Goal: Information Seeking & Learning: Learn about a topic

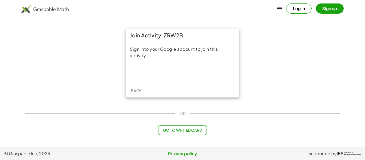
click at [189, 65] on div "Sign into your Google account to join this activity." at bounding box center [183, 63] width 114 height 42
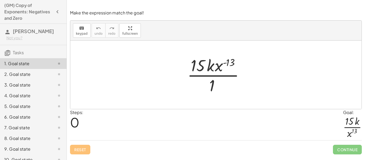
click at [231, 63] on div at bounding box center [218, 74] width 67 height 41
click at [225, 62] on div at bounding box center [218, 74] width 67 height 41
click at [214, 81] on div at bounding box center [218, 74] width 67 height 41
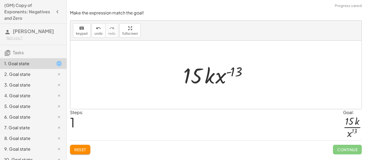
click at [230, 72] on div at bounding box center [218, 75] width 75 height 28
click at [234, 72] on div at bounding box center [218, 75] width 75 height 28
click at [76, 148] on span "Reset" at bounding box center [80, 149] width 12 height 5
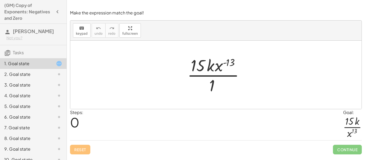
click at [235, 63] on div at bounding box center [218, 74] width 67 height 41
drag, startPoint x: 227, startPoint y: 62, endPoint x: 209, endPoint y: 86, distance: 30.5
click at [209, 86] on div at bounding box center [218, 74] width 67 height 41
drag, startPoint x: 220, startPoint y: 66, endPoint x: 222, endPoint y: 84, distance: 18.4
click at [222, 84] on div at bounding box center [218, 74] width 67 height 41
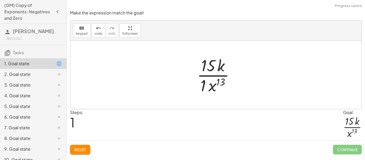
click at [203, 87] on div at bounding box center [217, 74] width 47 height 41
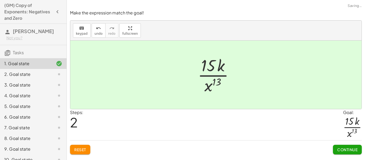
click at [347, 149] on span "Continue" at bounding box center [347, 149] width 20 height 5
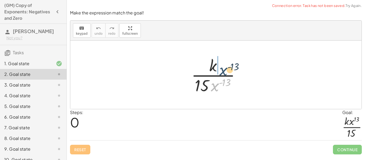
drag, startPoint x: 217, startPoint y: 86, endPoint x: 225, endPoint y: 68, distance: 18.9
click at [225, 68] on div at bounding box center [218, 74] width 59 height 41
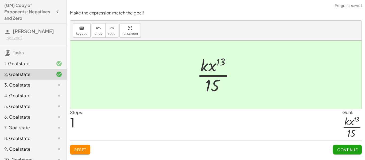
click at [344, 149] on span "Continue" at bounding box center [347, 149] width 20 height 5
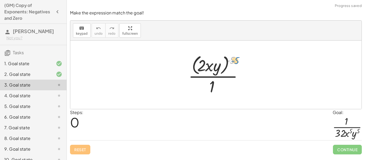
drag, startPoint x: 232, startPoint y: 60, endPoint x: 238, endPoint y: 57, distance: 6.1
click at [238, 57] on div at bounding box center [218, 75] width 64 height 44
click at [231, 60] on div at bounding box center [218, 75] width 64 height 44
click at [227, 61] on div at bounding box center [218, 75] width 64 height 44
click at [230, 61] on div at bounding box center [218, 75] width 64 height 44
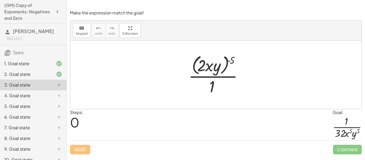
click at [225, 62] on div at bounding box center [218, 75] width 64 height 44
click at [226, 62] on div at bounding box center [218, 75] width 64 height 44
click at [231, 57] on div at bounding box center [218, 75] width 64 height 44
click at [230, 60] on div at bounding box center [218, 75] width 64 height 44
click at [203, 62] on div at bounding box center [218, 75] width 64 height 44
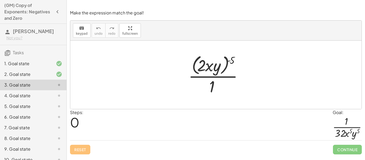
click at [199, 62] on div at bounding box center [218, 75] width 64 height 44
drag, startPoint x: 218, startPoint y: 70, endPoint x: 224, endPoint y: 67, distance: 6.7
click at [224, 67] on div at bounding box center [218, 75] width 64 height 44
click at [231, 63] on div at bounding box center [218, 75] width 64 height 44
drag, startPoint x: 227, startPoint y: 65, endPoint x: 215, endPoint y: 99, distance: 35.2
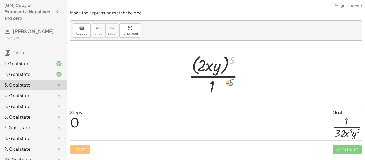
click at [215, 99] on div "- ( 5 ) · ( · 2 · x · y ) ( - 5 ) · 1" at bounding box center [215, 75] width 291 height 68
click at [213, 81] on div at bounding box center [218, 75] width 64 height 44
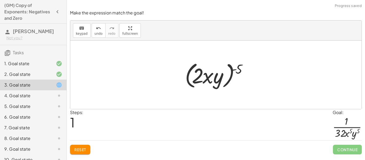
click at [242, 68] on div at bounding box center [218, 75] width 72 height 31
click at [84, 151] on span "Reset" at bounding box center [80, 149] width 12 height 5
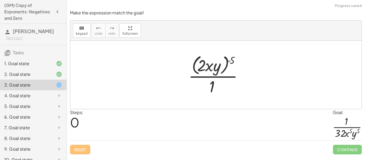
click at [204, 60] on div at bounding box center [218, 75] width 64 height 44
click at [217, 66] on div at bounding box center [218, 75] width 64 height 44
click at [230, 57] on div at bounding box center [218, 75] width 64 height 44
click at [230, 60] on div at bounding box center [218, 75] width 64 height 44
click at [203, 66] on div at bounding box center [218, 75] width 64 height 44
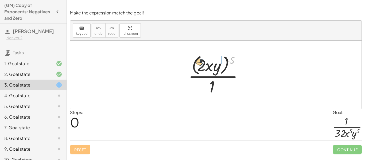
drag, startPoint x: 229, startPoint y: 61, endPoint x: 198, endPoint y: 64, distance: 31.1
click at [198, 64] on div at bounding box center [218, 75] width 64 height 44
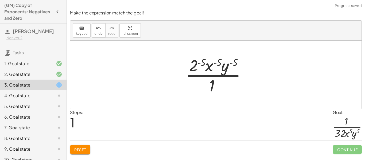
click at [204, 62] on div at bounding box center [218, 74] width 70 height 41
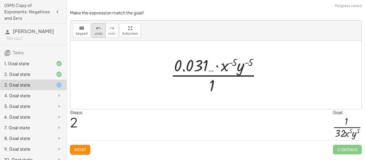
click at [99, 26] on icon "undo" at bounding box center [98, 28] width 5 height 6
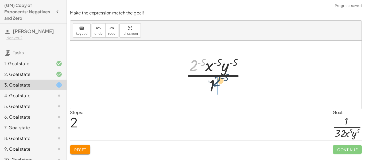
drag, startPoint x: 195, startPoint y: 68, endPoint x: 223, endPoint y: 90, distance: 34.7
click at [223, 90] on div at bounding box center [218, 74] width 70 height 41
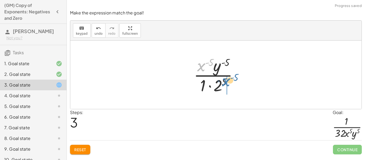
drag, startPoint x: 202, startPoint y: 67, endPoint x: 230, endPoint y: 85, distance: 33.6
click at [230, 85] on div at bounding box center [218, 74] width 54 height 41
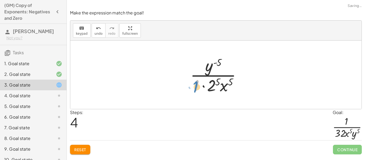
click at [196, 87] on div at bounding box center [218, 74] width 61 height 41
drag, startPoint x: 207, startPoint y: 72, endPoint x: 239, endPoint y: 88, distance: 35.7
click at [239, 88] on div at bounding box center [218, 74] width 61 height 41
click at [203, 84] on div at bounding box center [218, 74] width 61 height 41
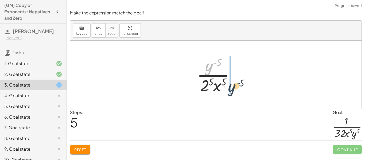
drag, startPoint x: 212, startPoint y: 68, endPoint x: 234, endPoint y: 86, distance: 28.7
click at [234, 86] on div at bounding box center [217, 74] width 47 height 41
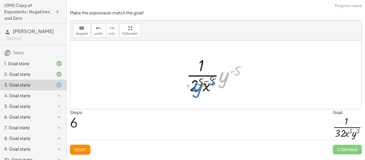
drag, startPoint x: 223, startPoint y: 75, endPoint x: 197, endPoint y: 85, distance: 28.2
click at [197, 85] on div at bounding box center [218, 74] width 69 height 41
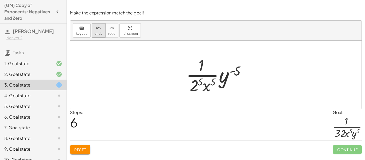
click at [100, 33] on span "undo" at bounding box center [99, 34] width 8 height 4
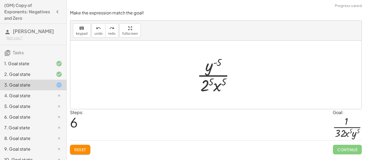
click at [209, 70] on div at bounding box center [217, 74] width 47 height 41
click at [215, 81] on div at bounding box center [217, 74] width 47 height 41
click at [212, 80] on div at bounding box center [217, 74] width 47 height 41
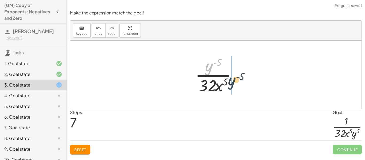
drag, startPoint x: 207, startPoint y: 72, endPoint x: 231, endPoint y: 86, distance: 27.4
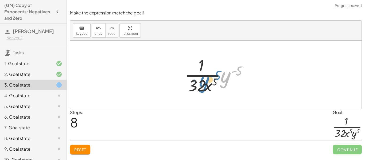
drag, startPoint x: 227, startPoint y: 79, endPoint x: 206, endPoint y: 84, distance: 22.1
click at [206, 84] on div at bounding box center [218, 74] width 72 height 41
click at [240, 69] on div at bounding box center [218, 74] width 72 height 41
click at [238, 71] on div at bounding box center [218, 74] width 72 height 41
click at [232, 71] on div at bounding box center [218, 74] width 72 height 41
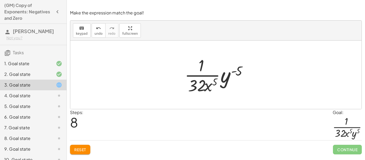
click at [213, 83] on div at bounding box center [218, 74] width 72 height 41
drag, startPoint x: 226, startPoint y: 80, endPoint x: 196, endPoint y: 76, distance: 30.2
click at [196, 76] on div at bounding box center [218, 74] width 72 height 41
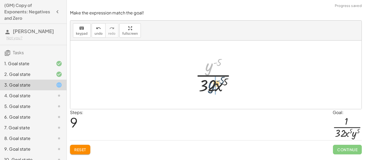
drag, startPoint x: 211, startPoint y: 64, endPoint x: 213, endPoint y: 82, distance: 18.1
click at [213, 82] on div at bounding box center [218, 74] width 50 height 41
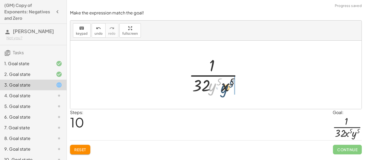
drag, startPoint x: 215, startPoint y: 85, endPoint x: 231, endPoint y: 86, distance: 16.6
click at [231, 86] on div at bounding box center [217, 74] width 63 height 41
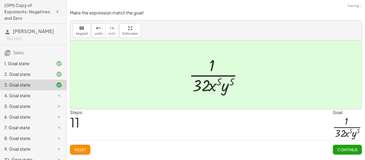
click at [352, 148] on span "Continue" at bounding box center [347, 149] width 20 height 5
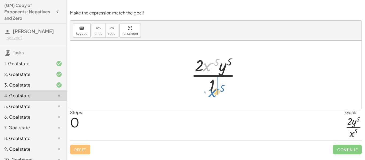
drag, startPoint x: 205, startPoint y: 64, endPoint x: 211, endPoint y: 90, distance: 26.6
click at [211, 90] on div at bounding box center [218, 74] width 59 height 41
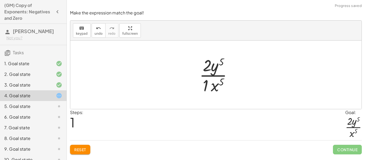
click at [210, 81] on div at bounding box center [218, 74] width 42 height 41
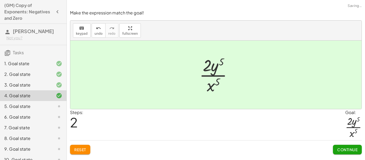
click at [348, 147] on span "Continue" at bounding box center [347, 149] width 20 height 5
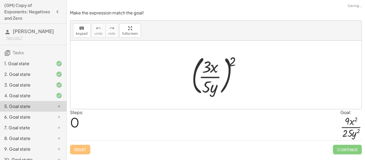
click at [231, 62] on div at bounding box center [218, 75] width 58 height 44
click at [234, 63] on div at bounding box center [218, 75] width 58 height 44
drag, startPoint x: 235, startPoint y: 63, endPoint x: 217, endPoint y: 72, distance: 19.8
click at [217, 72] on div at bounding box center [218, 75] width 58 height 44
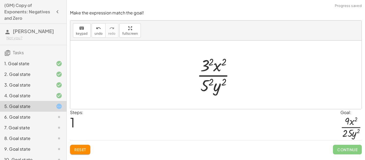
click at [212, 63] on div at bounding box center [217, 74] width 47 height 41
click at [222, 60] on div at bounding box center [217, 74] width 47 height 41
click at [213, 83] on div at bounding box center [217, 74] width 47 height 41
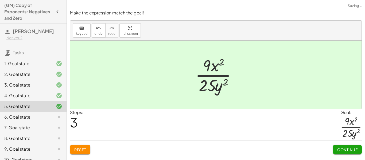
click at [349, 152] on span "Continue" at bounding box center [347, 149] width 20 height 5
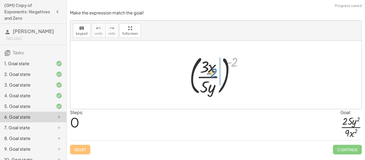
drag, startPoint x: 236, startPoint y: 63, endPoint x: 216, endPoint y: 74, distance: 22.9
click at [216, 74] on div at bounding box center [218, 75] width 63 height 44
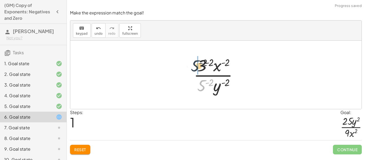
drag, startPoint x: 202, startPoint y: 86, endPoint x: 195, endPoint y: 63, distance: 23.4
click at [195, 63] on div at bounding box center [218, 74] width 54 height 41
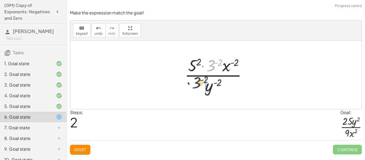
drag, startPoint x: 211, startPoint y: 65, endPoint x: 196, endPoint y: 83, distance: 23.5
click at [196, 83] on div at bounding box center [218, 74] width 72 height 41
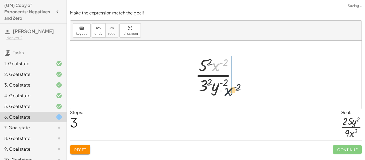
drag, startPoint x: 217, startPoint y: 70, endPoint x: 229, endPoint y: 95, distance: 28.0
click at [229, 95] on div "( · 3 · x · 5 · y ) ( - 2 ) · 3 ( - 2 ) · x ( - 2 ) · 5 ( - 2 ) · y ( - 2 ) · 5…" at bounding box center [215, 75] width 57 height 44
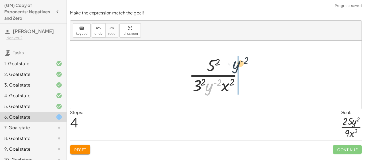
drag, startPoint x: 212, startPoint y: 91, endPoint x: 235, endPoint y: 68, distance: 32.7
click at [235, 68] on div at bounding box center [217, 74] width 63 height 41
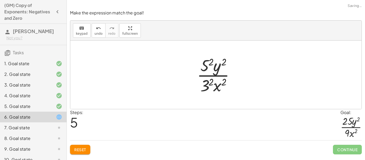
click at [226, 62] on div at bounding box center [217, 74] width 47 height 41
click at [213, 60] on div at bounding box center [217, 74] width 47 height 41
click at [213, 82] on div at bounding box center [218, 74] width 50 height 41
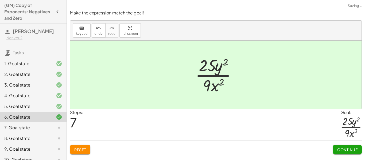
click at [351, 152] on span "Continue" at bounding box center [347, 149] width 20 height 5
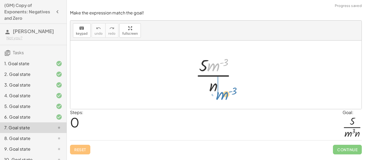
drag, startPoint x: 215, startPoint y: 64, endPoint x: 224, endPoint y: 93, distance: 29.7
click at [224, 93] on div at bounding box center [218, 74] width 50 height 41
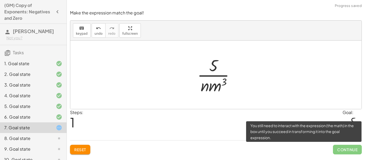
click at [343, 151] on span "Continue" at bounding box center [347, 150] width 29 height 10
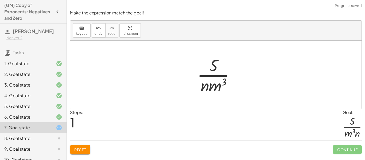
click at [203, 104] on div at bounding box center [215, 75] width 291 height 68
drag, startPoint x: 206, startPoint y: 90, endPoint x: 226, endPoint y: 90, distance: 19.8
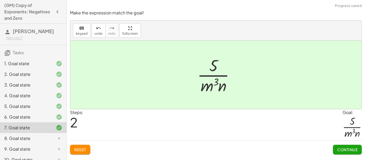
click at [0, 0] on div "Make the expression match the goal! keyboard keypad undo undo redo redo fullscr…" at bounding box center [0, 0] width 0 height 0
click at [345, 148] on span "Continue" at bounding box center [347, 149] width 20 height 5
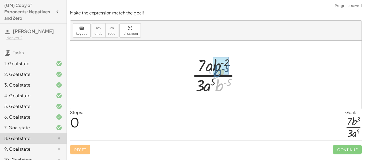
drag, startPoint x: 220, startPoint y: 85, endPoint x: 218, endPoint y: 70, distance: 15.6
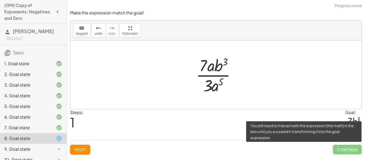
click at [346, 148] on span "Continue" at bounding box center [347, 150] width 29 height 10
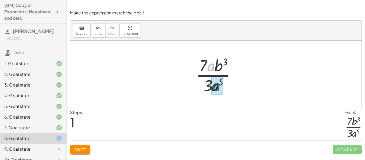
drag, startPoint x: 210, startPoint y: 68, endPoint x: 216, endPoint y: 90, distance: 22.0
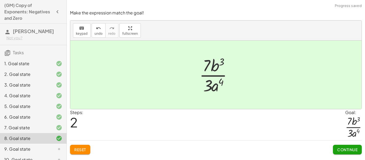
click at [348, 147] on button "Continue" at bounding box center [347, 150] width 29 height 10
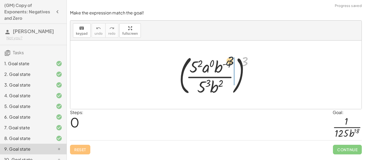
drag, startPoint x: 244, startPoint y: 63, endPoint x: 219, endPoint y: 65, distance: 24.9
click at [219, 65] on div at bounding box center [217, 75] width 83 height 44
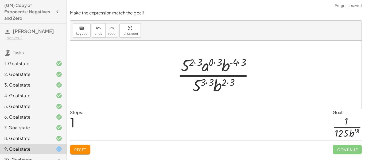
click at [238, 63] on div at bounding box center [218, 74] width 86 height 41
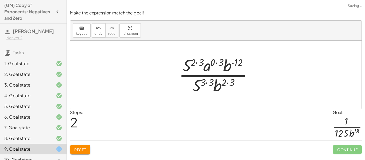
click at [217, 63] on div at bounding box center [217, 74] width 83 height 41
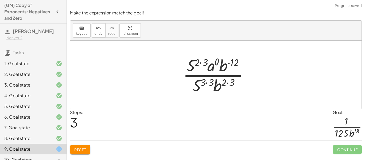
click at [201, 62] on div at bounding box center [217, 74] width 75 height 41
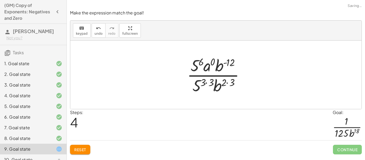
click at [208, 85] on div at bounding box center [217, 74] width 67 height 41
click at [225, 83] on div at bounding box center [217, 74] width 67 height 41
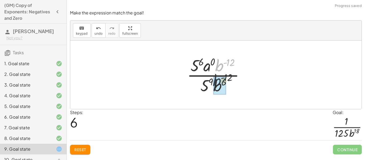
drag, startPoint x: 220, startPoint y: 72, endPoint x: 217, endPoint y: 90, distance: 18.6
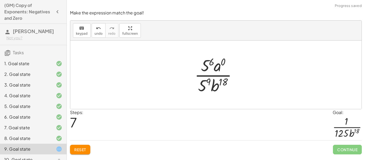
click at [221, 65] on div at bounding box center [218, 74] width 52 height 41
click at [222, 70] on div at bounding box center [218, 74] width 52 height 41
click at [218, 61] on div at bounding box center [218, 74] width 52 height 41
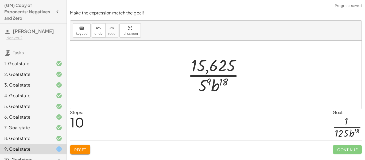
click at [210, 83] on div at bounding box center [218, 74] width 66 height 41
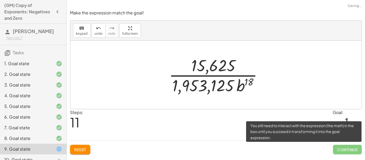
click at [347, 146] on span "Continue" at bounding box center [347, 150] width 29 height 10
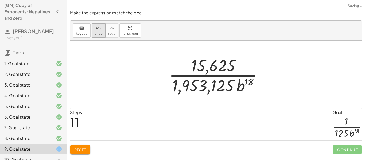
click at [99, 34] on span "undo" at bounding box center [99, 34] width 8 height 4
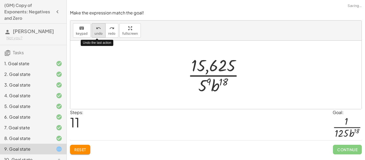
click at [99, 34] on span "undo" at bounding box center [99, 34] width 8 height 4
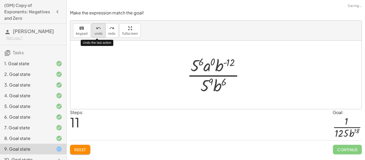
click at [99, 34] on span "undo" at bounding box center [99, 34] width 8 height 4
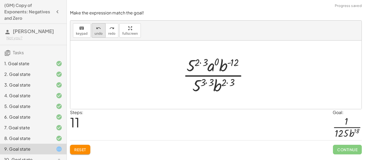
click at [96, 36] on button "undo undo" at bounding box center [99, 30] width 14 height 14
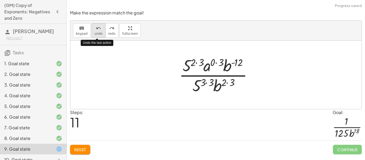
click at [96, 36] on button "undo undo" at bounding box center [99, 30] width 14 height 14
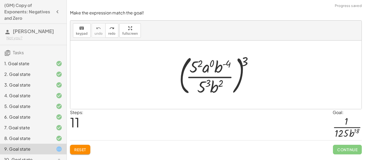
click at [201, 63] on div at bounding box center [217, 75] width 83 height 44
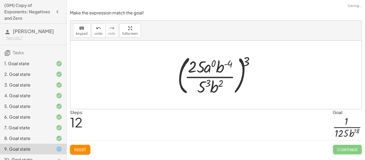
click at [206, 87] on div at bounding box center [218, 75] width 86 height 44
click at [249, 61] on div at bounding box center [218, 75] width 86 height 44
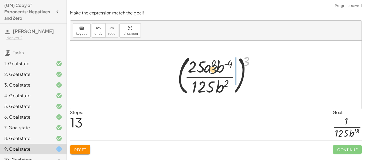
drag, startPoint x: 248, startPoint y: 61, endPoint x: 204, endPoint y: 72, distance: 45.3
click at [204, 72] on div at bounding box center [218, 75] width 86 height 44
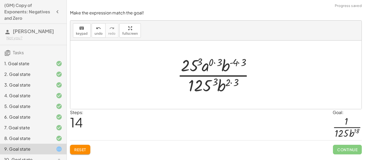
click at [201, 59] on div at bounding box center [218, 74] width 86 height 41
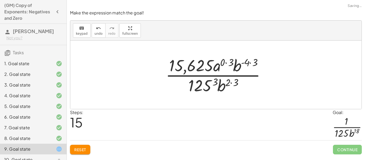
click at [217, 84] on div at bounding box center [218, 74] width 110 height 41
click at [216, 83] on div at bounding box center [218, 74] width 110 height 41
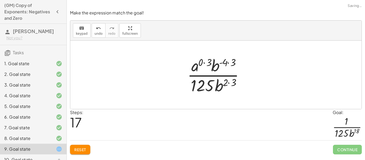
click at [224, 79] on div at bounding box center [218, 74] width 67 height 41
click at [228, 81] on div at bounding box center [218, 74] width 67 height 41
click at [223, 62] on div at bounding box center [217, 74] width 65 height 41
click at [227, 62] on div at bounding box center [217, 74] width 65 height 41
click at [231, 63] on div at bounding box center [217, 74] width 65 height 41
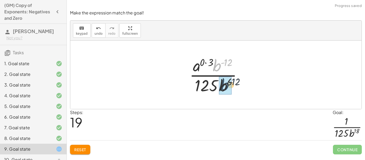
drag, startPoint x: 215, startPoint y: 64, endPoint x: 223, endPoint y: 84, distance: 21.5
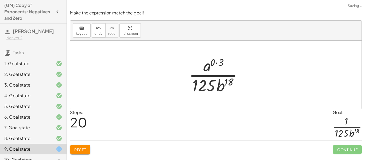
click at [219, 62] on div at bounding box center [217, 74] width 63 height 41
click at [211, 66] on div at bounding box center [217, 74] width 63 height 41
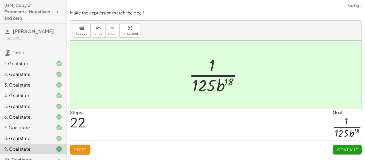
click at [348, 153] on button "Continue" at bounding box center [347, 150] width 29 height 10
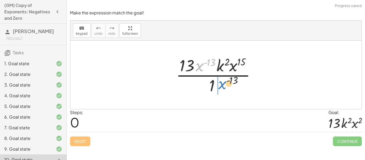
drag, startPoint x: 200, startPoint y: 65, endPoint x: 223, endPoint y: 85, distance: 30.2
click at [223, 85] on div at bounding box center [217, 74] width 89 height 41
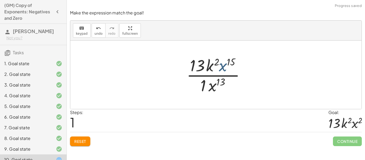
click at [224, 67] on div at bounding box center [218, 74] width 68 height 41
drag, startPoint x: 214, startPoint y: 82, endPoint x: 228, endPoint y: 58, distance: 28.0
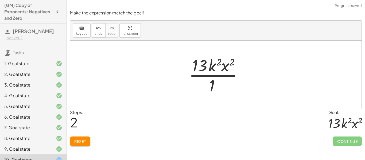
click at [216, 80] on div at bounding box center [217, 74] width 63 height 41
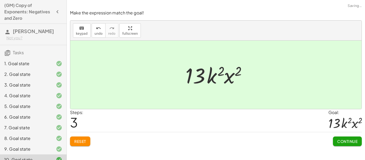
click at [343, 141] on span "Continue" at bounding box center [347, 141] width 20 height 5
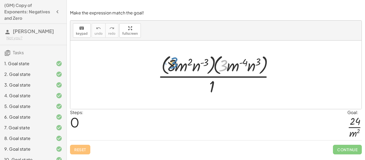
drag, startPoint x: 222, startPoint y: 68, endPoint x: 172, endPoint y: 66, distance: 50.0
click at [172, 66] on div at bounding box center [218, 75] width 126 height 44
click at [179, 68] on div at bounding box center [218, 75] width 126 height 44
drag, startPoint x: 200, startPoint y: 65, endPoint x: 216, endPoint y: 88, distance: 27.5
click at [216, 88] on div at bounding box center [218, 75] width 126 height 44
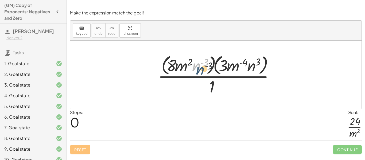
drag, startPoint x: 199, startPoint y: 69, endPoint x: 204, endPoint y: 73, distance: 6.3
click at [204, 73] on div at bounding box center [218, 75] width 126 height 44
click at [216, 70] on div at bounding box center [218, 75] width 126 height 44
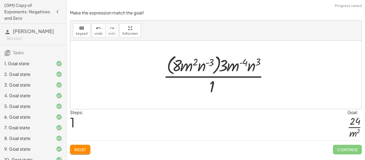
click at [217, 70] on div at bounding box center [218, 75] width 115 height 44
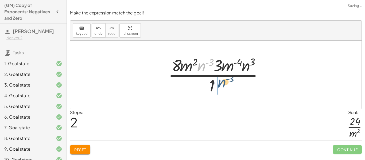
drag, startPoint x: 202, startPoint y: 67, endPoint x: 223, endPoint y: 83, distance: 26.2
click at [223, 83] on div at bounding box center [218, 74] width 104 height 41
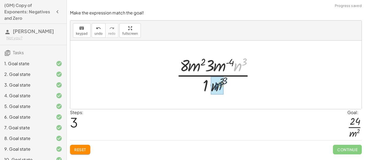
drag, startPoint x: 236, startPoint y: 70, endPoint x: 214, endPoint y: 92, distance: 31.0
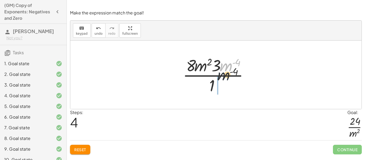
drag, startPoint x: 227, startPoint y: 68, endPoint x: 218, endPoint y: 100, distance: 33.3
click at [218, 100] on div "· ( · 8 · m 2 · n ( - 3 ) ) · ( · 3 · m ( - 4 ) · n 3 ) · 1 · ( · 8 · m 2 · n (…" at bounding box center [215, 75] width 291 height 68
drag, startPoint x: 227, startPoint y: 67, endPoint x: 224, endPoint y: 85, distance: 18.3
click at [224, 85] on div at bounding box center [217, 74] width 75 height 41
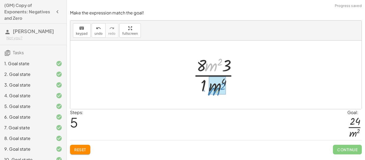
drag, startPoint x: 216, startPoint y: 69, endPoint x: 219, endPoint y: 94, distance: 24.5
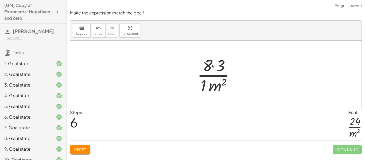
click at [202, 84] on div at bounding box center [218, 74] width 47 height 41
click at [212, 71] on div at bounding box center [217, 74] width 43 height 41
click at [215, 64] on div at bounding box center [217, 74] width 43 height 41
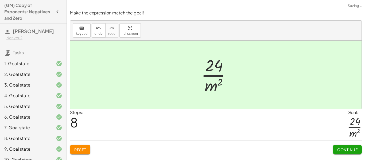
click at [342, 151] on span "Continue" at bounding box center [347, 149] width 20 height 5
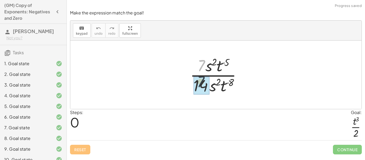
drag, startPoint x: 201, startPoint y: 67, endPoint x: 200, endPoint y: 84, distance: 17.4
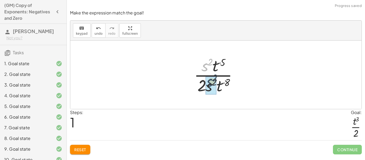
drag, startPoint x: 206, startPoint y: 67, endPoint x: 210, endPoint y: 83, distance: 16.7
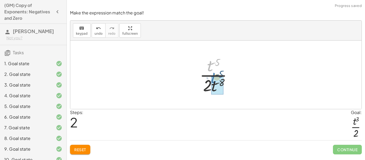
drag, startPoint x: 211, startPoint y: 69, endPoint x: 216, endPoint y: 81, distance: 13.4
drag, startPoint x: 213, startPoint y: 90, endPoint x: 216, endPoint y: 85, distance: 5.5
click at [216, 85] on div at bounding box center [218, 74] width 42 height 41
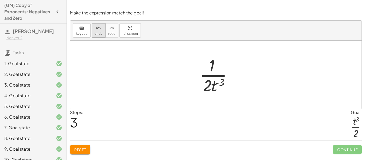
click at [100, 34] on span "undo" at bounding box center [99, 34] width 8 height 4
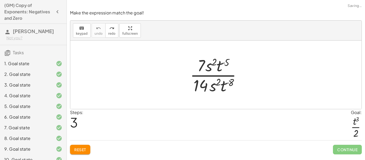
click at [81, 152] on span "Reset" at bounding box center [80, 149] width 12 height 5
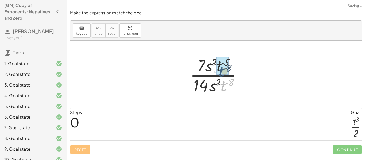
drag, startPoint x: 226, startPoint y: 88, endPoint x: 222, endPoint y: 70, distance: 18.6
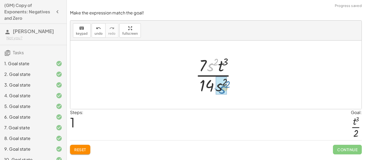
drag, startPoint x: 210, startPoint y: 68, endPoint x: 221, endPoint y: 91, distance: 24.9
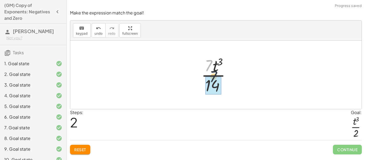
drag, startPoint x: 206, startPoint y: 72, endPoint x: 214, endPoint y: 89, distance: 19.2
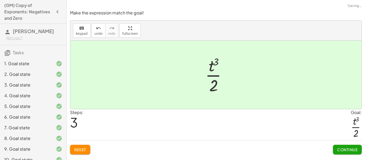
click at [344, 147] on button "Continue" at bounding box center [347, 150] width 29 height 10
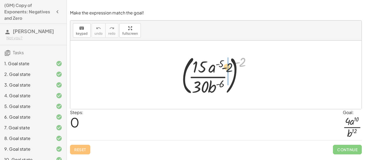
drag, startPoint x: 241, startPoint y: 62, endPoint x: 222, endPoint y: 69, distance: 20.5
click at [222, 69] on div at bounding box center [218, 75] width 79 height 44
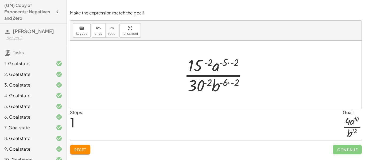
click at [228, 83] on div at bounding box center [217, 74] width 73 height 41
click at [230, 64] on div at bounding box center [218, 74] width 72 height 41
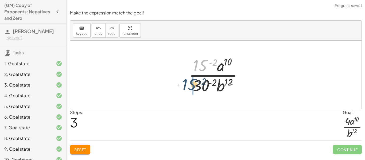
drag, startPoint x: 207, startPoint y: 64, endPoint x: 196, endPoint y: 83, distance: 22.1
click at [196, 83] on div at bounding box center [217, 74] width 63 height 41
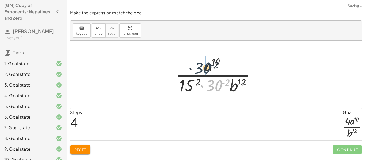
drag, startPoint x: 212, startPoint y: 86, endPoint x: 197, endPoint y: 67, distance: 25.0
click at [197, 67] on div at bounding box center [218, 74] width 90 height 41
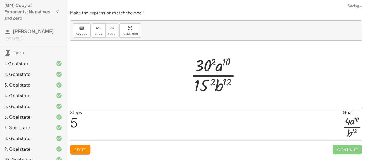
click at [211, 63] on div at bounding box center [218, 74] width 60 height 41
click at [213, 80] on div at bounding box center [218, 74] width 62 height 41
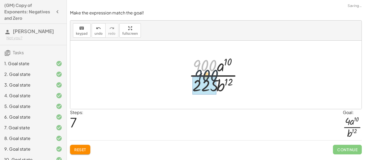
drag, startPoint x: 205, startPoint y: 72, endPoint x: 206, endPoint y: 84, distance: 12.6
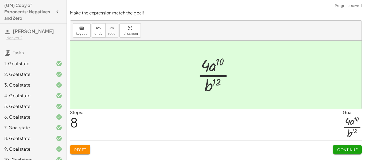
click at [347, 149] on span "Continue" at bounding box center [347, 149] width 20 height 5
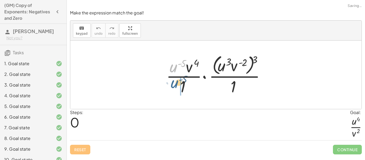
drag, startPoint x: 176, startPoint y: 69, endPoint x: 177, endPoint y: 87, distance: 17.1
click at [177, 87] on div at bounding box center [218, 75] width 109 height 44
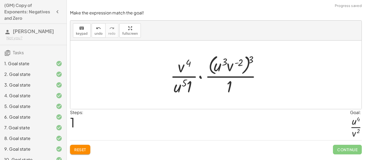
click at [192, 83] on div at bounding box center [218, 75] width 101 height 44
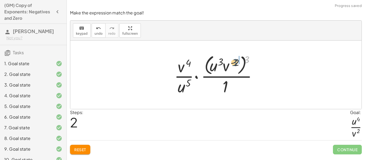
drag, startPoint x: 245, startPoint y: 63, endPoint x: 232, endPoint y: 66, distance: 13.4
click at [232, 66] on div at bounding box center [218, 75] width 93 height 44
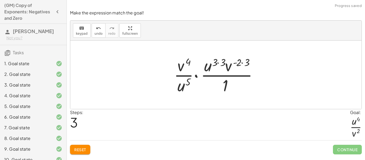
click at [245, 61] on div at bounding box center [217, 74] width 93 height 41
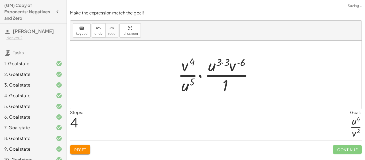
click at [228, 62] on div at bounding box center [217, 74] width 85 height 41
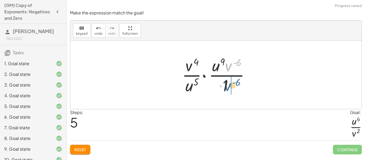
drag, startPoint x: 232, startPoint y: 65, endPoint x: 232, endPoint y: 85, distance: 20.0
click at [232, 85] on div at bounding box center [217, 74] width 77 height 41
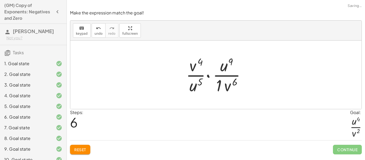
click at [224, 86] on div at bounding box center [217, 74] width 69 height 41
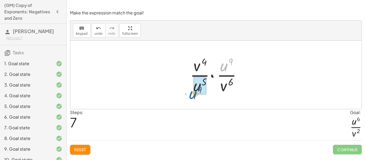
drag, startPoint x: 223, startPoint y: 69, endPoint x: 194, endPoint y: 96, distance: 39.2
click at [194, 96] on div "· · u ( - 5 ) · v 4 · 1 · · ( · u 3 · v ( - 2 ) ) 3 · 1 · · v 4 · u 5 · 1 · · (…" at bounding box center [216, 75] width 68 height 44
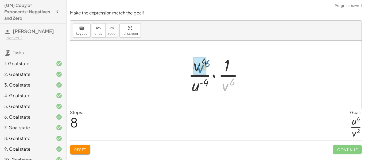
drag, startPoint x: 228, startPoint y: 88, endPoint x: 201, endPoint y: 68, distance: 33.7
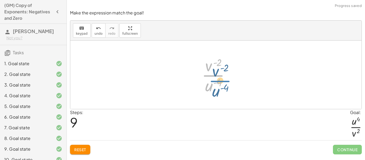
drag, startPoint x: 212, startPoint y: 71, endPoint x: 217, endPoint y: 74, distance: 6.2
click at [217, 74] on div at bounding box center [218, 74] width 38 height 41
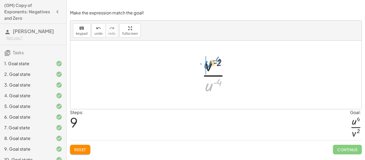
drag, startPoint x: 210, startPoint y: 87, endPoint x: 210, endPoint y: 64, distance: 22.5
click at [210, 64] on div at bounding box center [218, 74] width 38 height 41
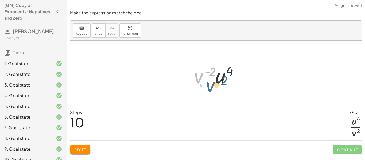
drag, startPoint x: 200, startPoint y: 74, endPoint x: 238, endPoint y: 86, distance: 40.1
click at [238, 86] on div at bounding box center [217, 75] width 53 height 28
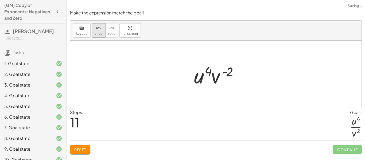
click at [93, 29] on button "undo undo" at bounding box center [99, 30] width 14 height 14
click at [102, 35] on button "undo undo" at bounding box center [99, 30] width 14 height 14
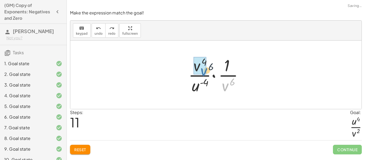
drag, startPoint x: 230, startPoint y: 85, endPoint x: 204, endPoint y: 68, distance: 30.6
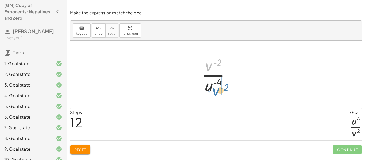
drag, startPoint x: 205, startPoint y: 67, endPoint x: 212, endPoint y: 91, distance: 25.9
click at [212, 91] on div at bounding box center [218, 74] width 38 height 41
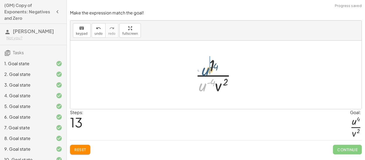
drag, startPoint x: 201, startPoint y: 87, endPoint x: 203, endPoint y: 69, distance: 18.2
click at [203, 69] on div at bounding box center [218, 74] width 50 height 41
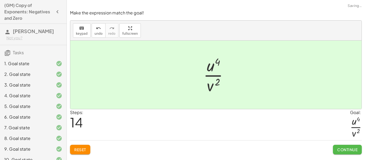
click at [357, 151] on span "Continue" at bounding box center [347, 149] width 20 height 5
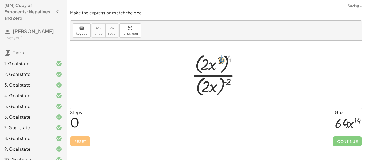
drag, startPoint x: 229, startPoint y: 58, endPoint x: 221, endPoint y: 60, distance: 8.2
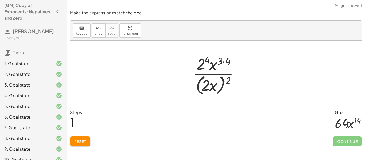
click at [223, 60] on div at bounding box center [218, 75] width 56 height 44
drag, startPoint x: 223, startPoint y: 81, endPoint x: 213, endPoint y: 85, distance: 11.5
click at [213, 85] on div at bounding box center [218, 75] width 56 height 44
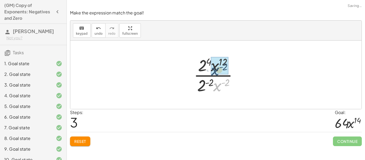
drag, startPoint x: 220, startPoint y: 86, endPoint x: 216, endPoint y: 67, distance: 19.4
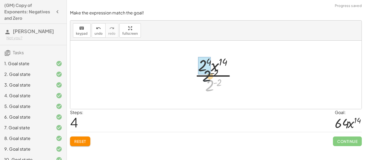
drag, startPoint x: 213, startPoint y: 84, endPoint x: 204, endPoint y: 67, distance: 19.7
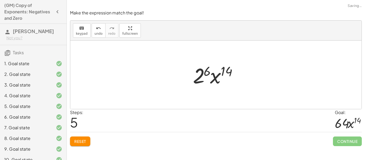
click at [210, 69] on div at bounding box center [217, 75] width 55 height 28
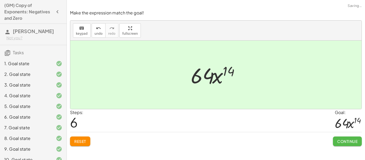
click at [353, 142] on span "Continue" at bounding box center [347, 141] width 20 height 5
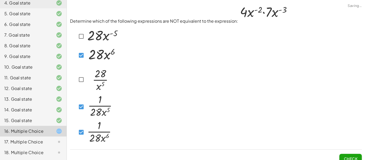
click at [353, 157] on span "Check" at bounding box center [351, 158] width 14 height 5
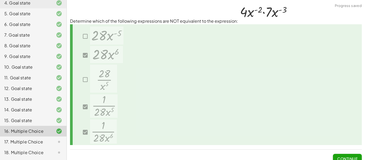
click at [349, 154] on button "Continue" at bounding box center [347, 159] width 29 height 10
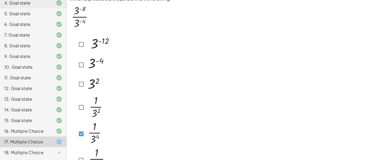
scroll to position [43, 0]
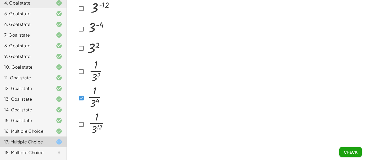
click at [348, 152] on span "Check" at bounding box center [351, 152] width 14 height 5
click at [347, 153] on span "Check" at bounding box center [351, 152] width 14 height 5
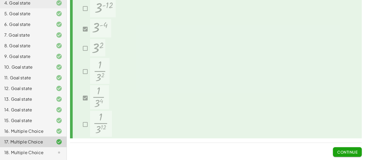
click at [347, 153] on span "Continue" at bounding box center [347, 152] width 20 height 5
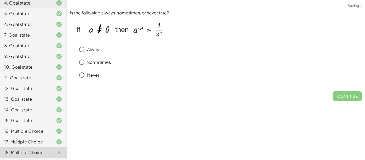
scroll to position [0, 0]
click at [93, 51] on p "Always" at bounding box center [94, 49] width 14 height 6
click at [354, 99] on span "Check" at bounding box center [351, 96] width 14 height 5
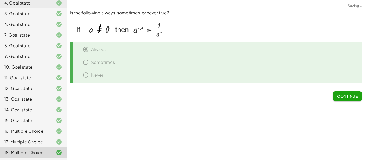
click at [354, 99] on span "Continue" at bounding box center [347, 96] width 20 height 5
